Goal: Information Seeking & Learning: Stay updated

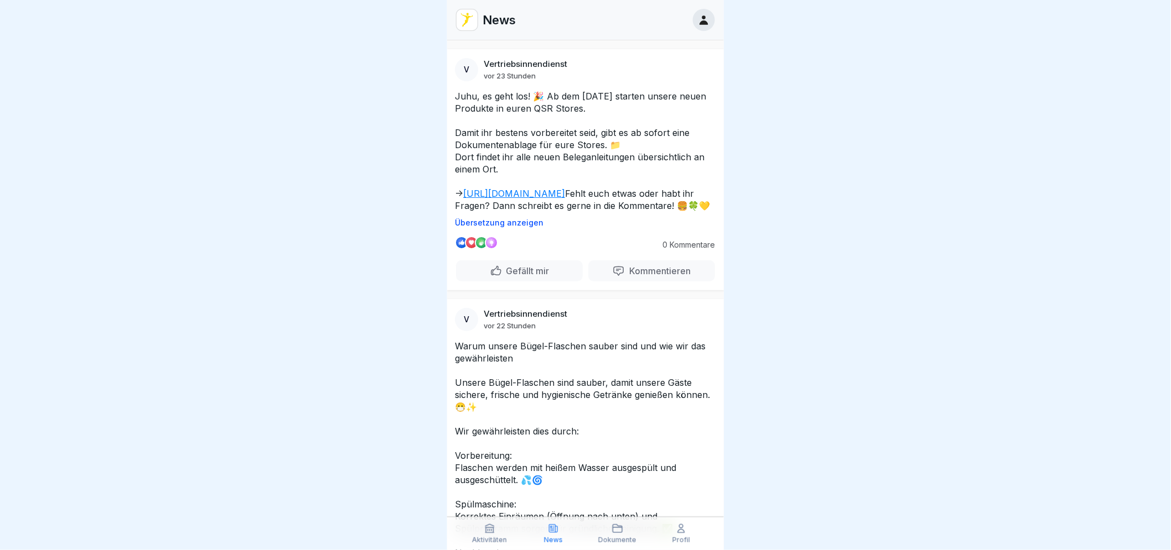
click at [558, 195] on link "[URL][DOMAIN_NAME]" at bounding box center [514, 193] width 102 height 11
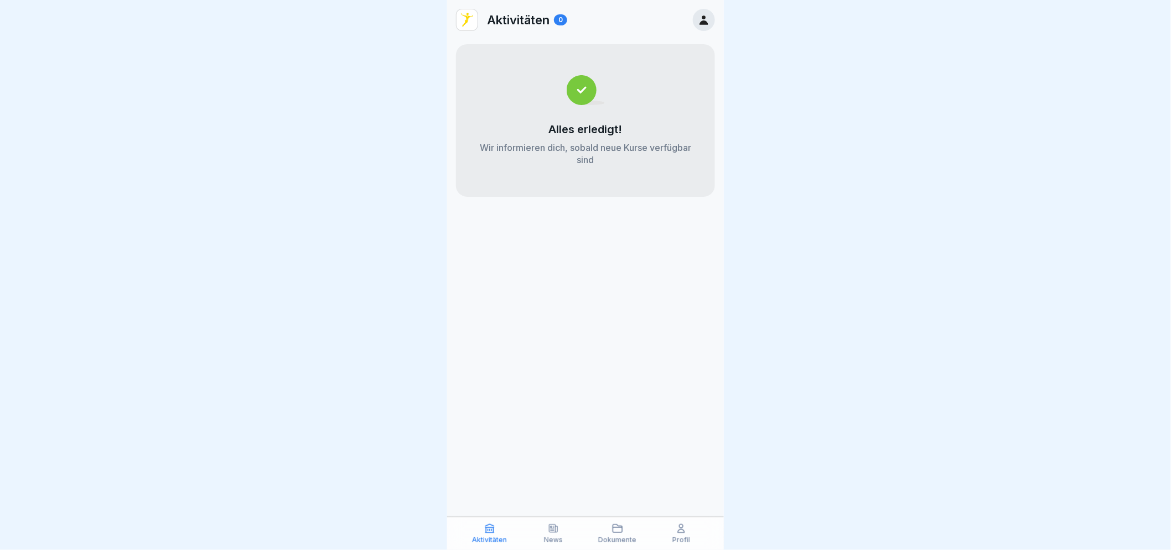
click at [553, 543] on p "News" at bounding box center [553, 541] width 19 height 8
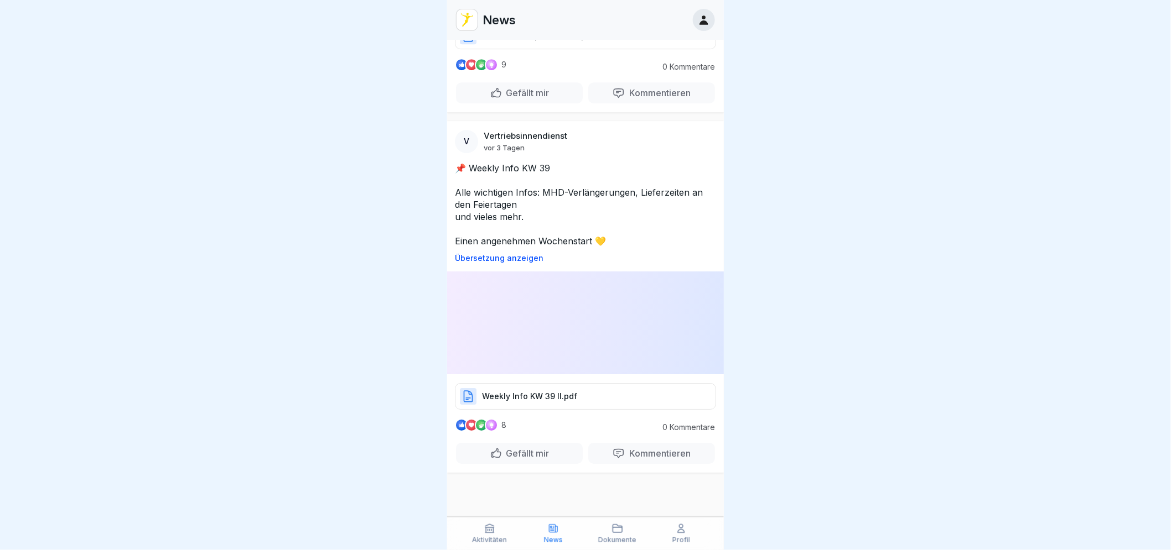
scroll to position [3842, 0]
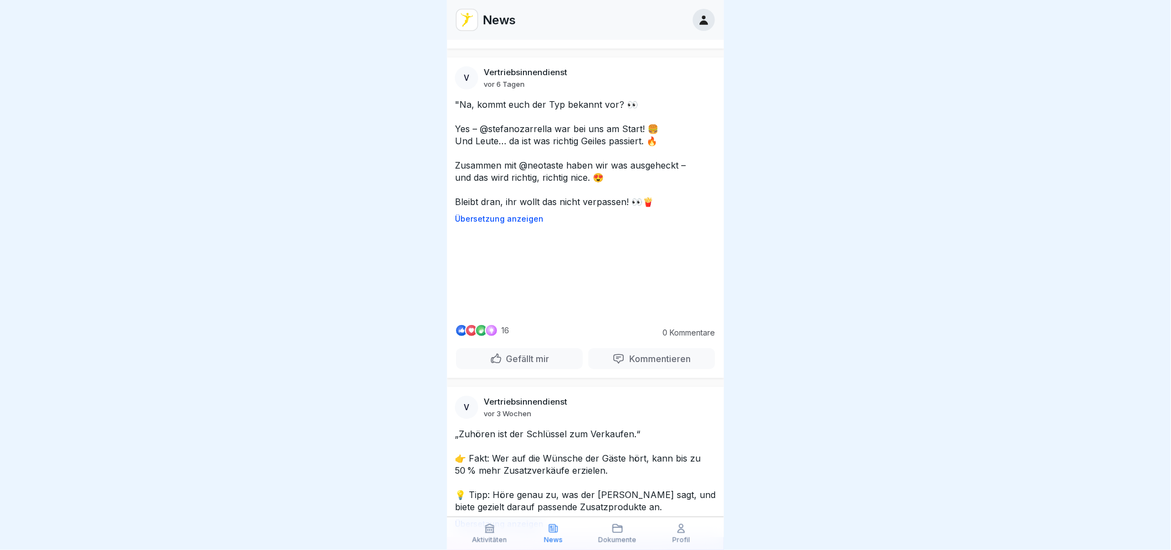
scroll to position [1998, 0]
click at [501, 42] on p "Mehr anzeigen" at bounding box center [483, 36] width 59 height 11
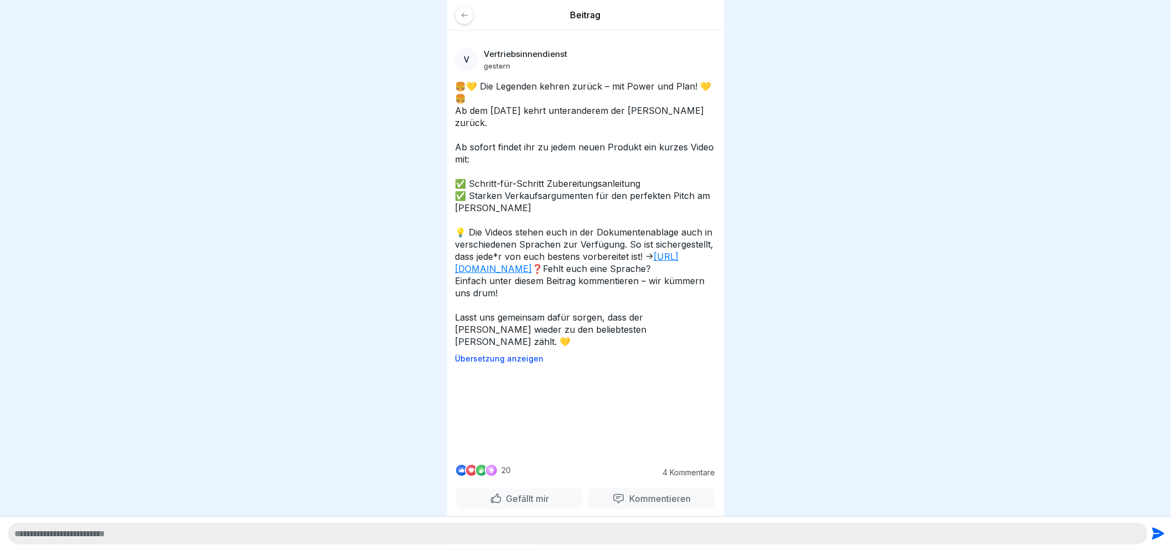
click at [459, 13] on div at bounding box center [464, 15] width 19 height 19
